Goal: Find specific page/section: Find specific page/section

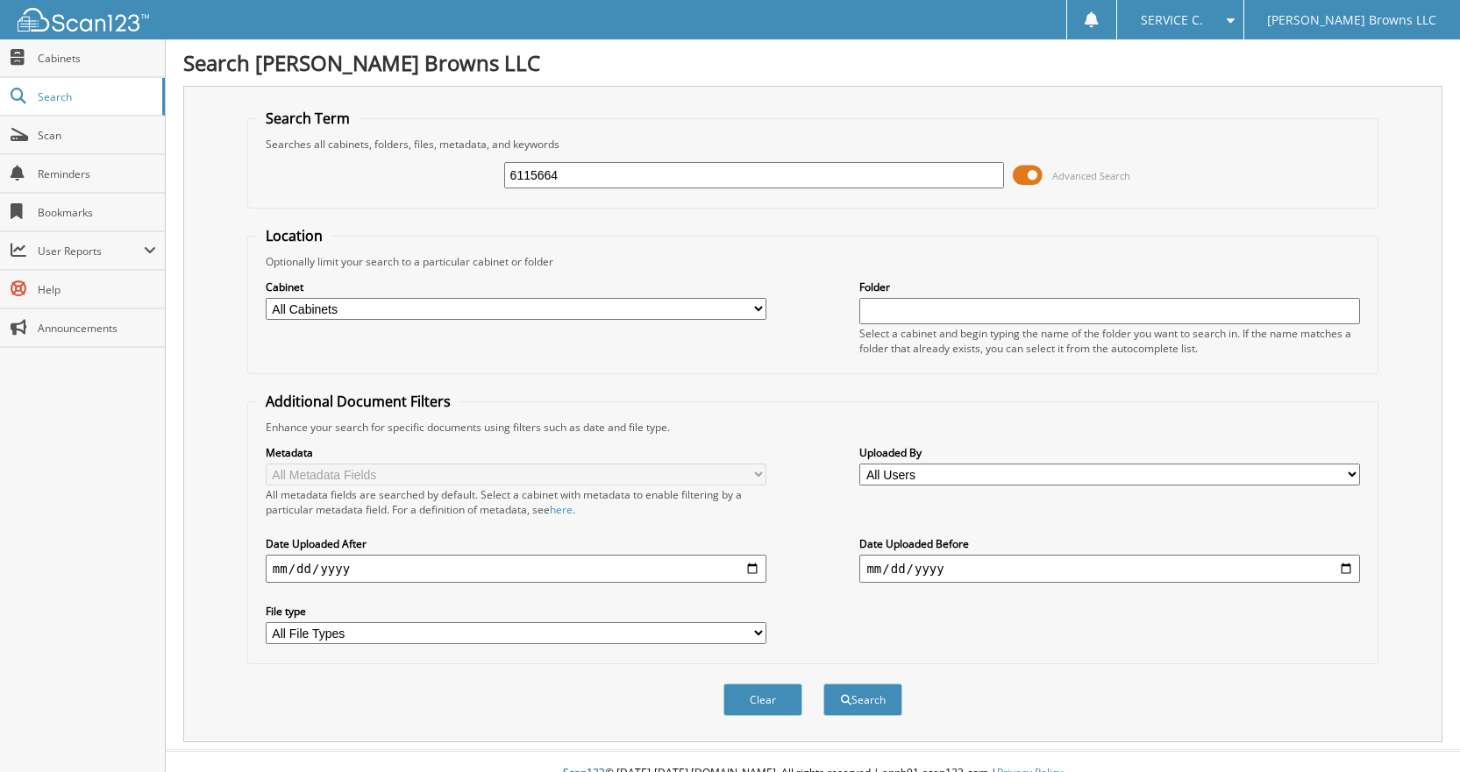
type input "6115664"
click at [823, 684] on button "Search" at bounding box center [862, 700] width 79 height 32
click at [1028, 173] on span at bounding box center [1028, 175] width 30 height 26
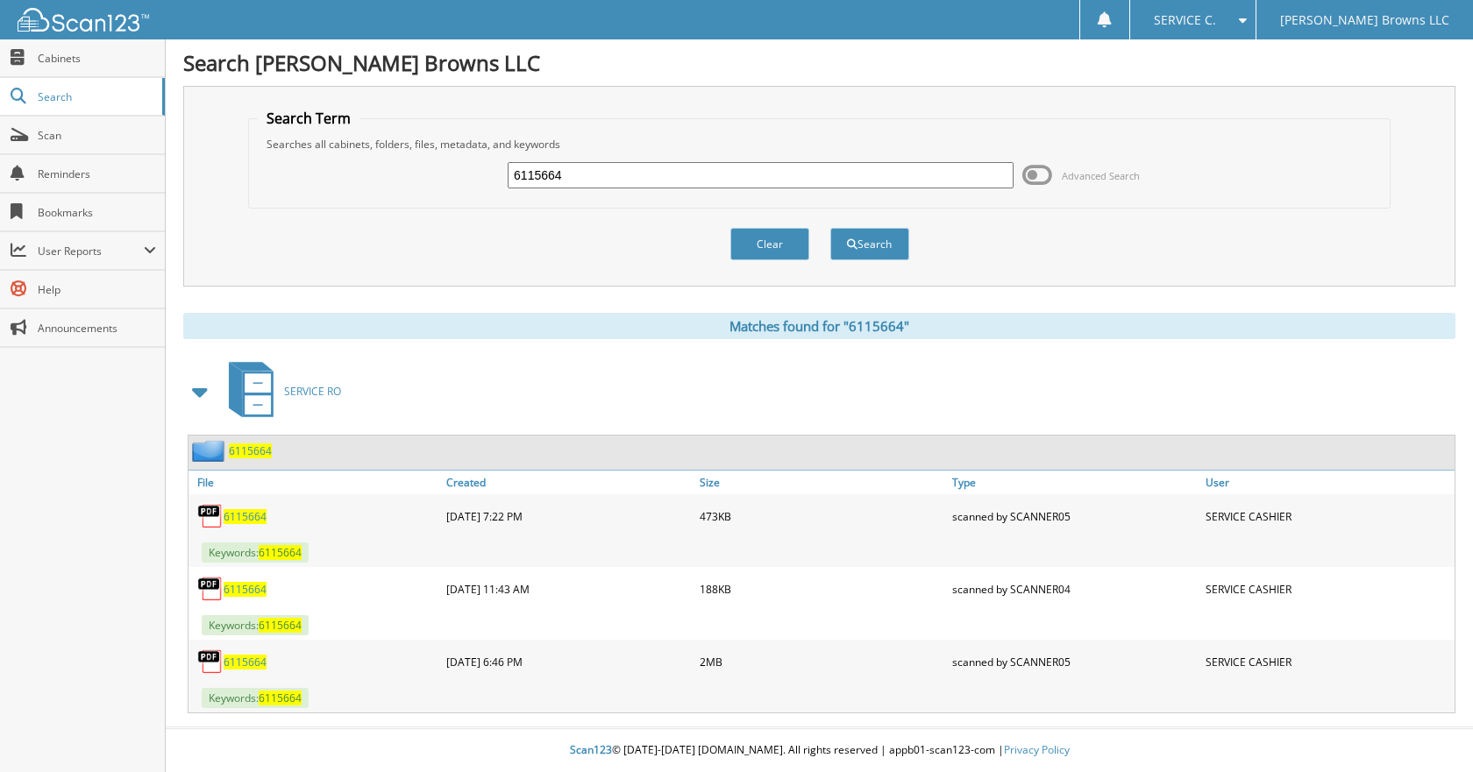
click at [255, 665] on span "6115664" at bounding box center [245, 662] width 43 height 15
click at [254, 665] on span "6115664" at bounding box center [245, 662] width 43 height 15
